Goal: Navigation & Orientation: Find specific page/section

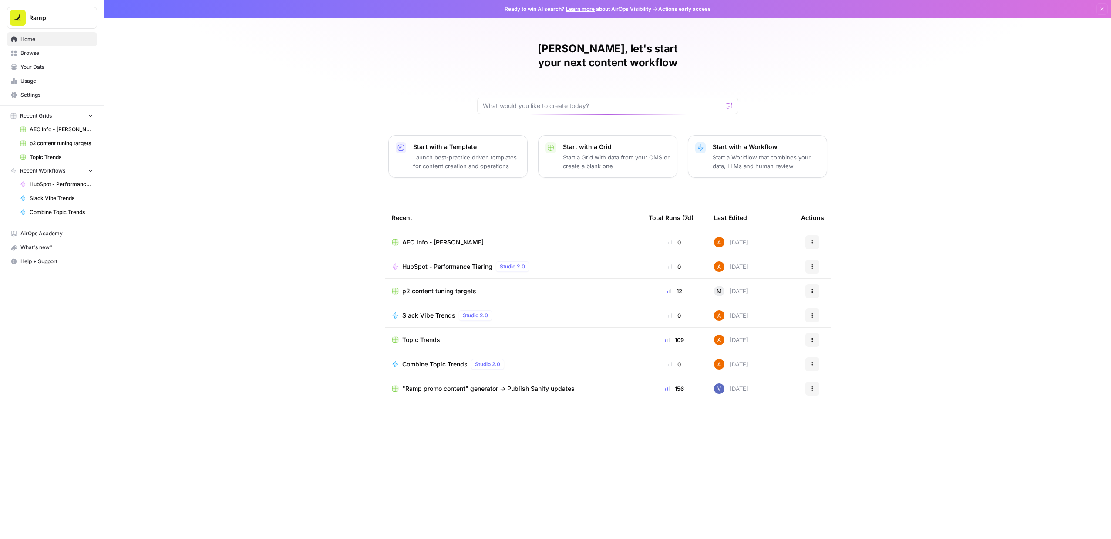
click at [423, 262] on span "HubSpot - Performance Tiering" at bounding box center [447, 266] width 90 height 9
click at [421, 238] on span "AEO Info - [PERSON_NAME]" at bounding box center [442, 242] width 81 height 9
click at [44, 56] on span "Browse" at bounding box center [56, 53] width 73 height 8
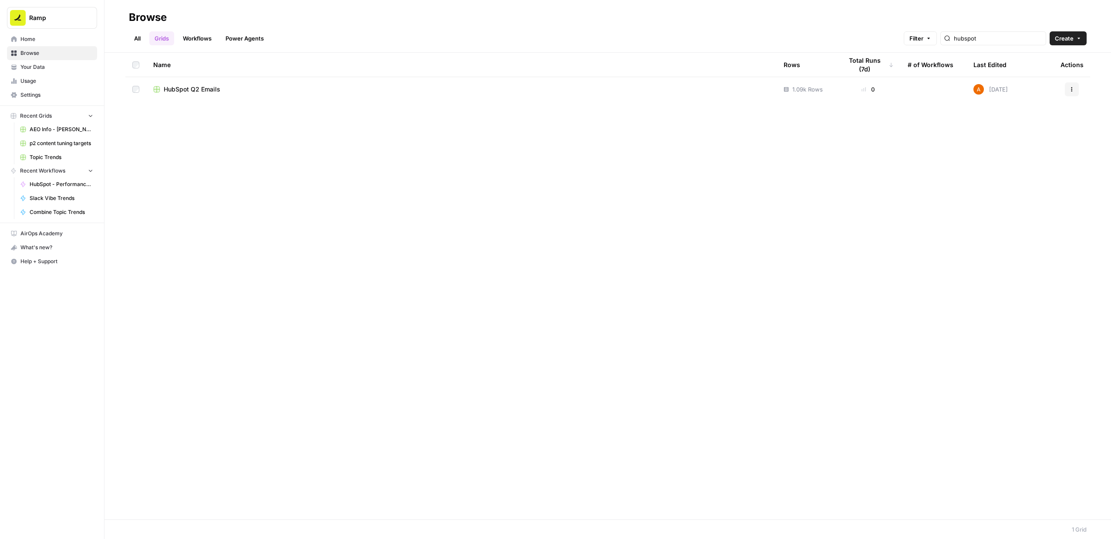
click at [200, 87] on span "HubSpot Q2 Emails" at bounding box center [192, 89] width 57 height 9
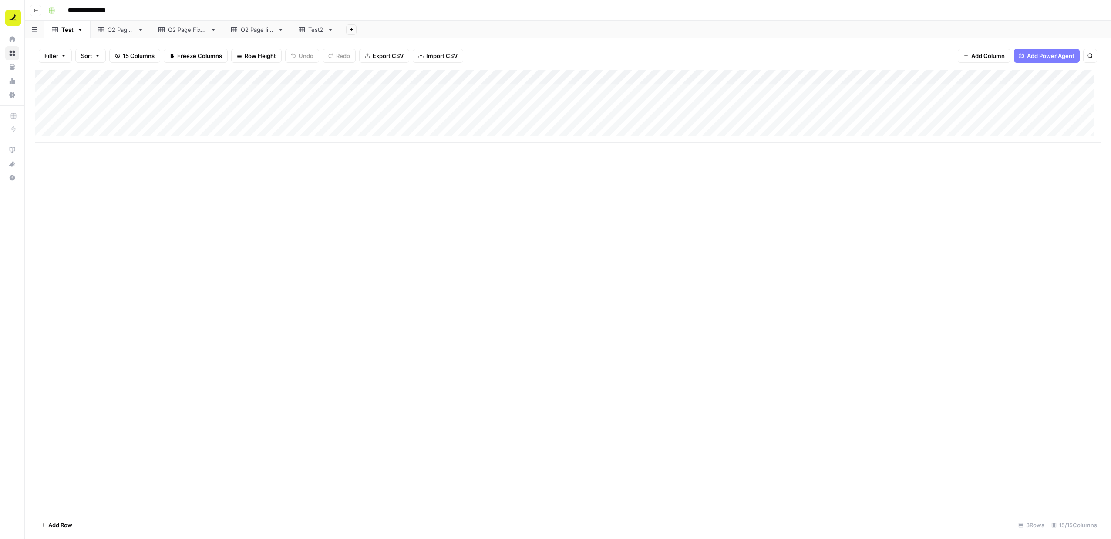
click at [1093, 55] on button "Search" at bounding box center [1090, 56] width 14 height 14
drag, startPoint x: 927, startPoint y: 34, endPoint x: 616, endPoint y: 57, distance: 312.1
click at [927, 34] on div "Add Sheet" at bounding box center [726, 29] width 770 height 17
click at [34, 29] on icon "button" at bounding box center [34, 29] width 5 height 4
click at [264, 18] on header "**********" at bounding box center [568, 10] width 1086 height 21
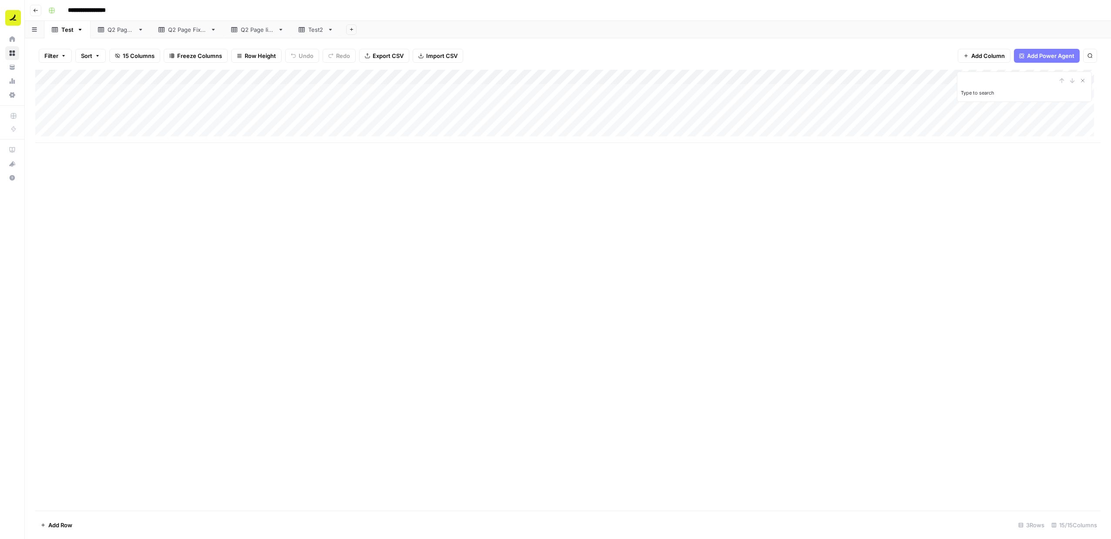
click at [118, 30] on div "Q2 Page 1" at bounding box center [121, 29] width 27 height 9
click at [163, 30] on icon at bounding box center [161, 30] width 6 height 6
click at [247, 34] on link "Q2 Page live" at bounding box center [257, 29] width 67 height 17
click at [307, 34] on link "Test2" at bounding box center [316, 29] width 50 height 17
click at [59, 33] on div "Test" at bounding box center [63, 29] width 22 height 9
